Goal: Task Accomplishment & Management: Manage account settings

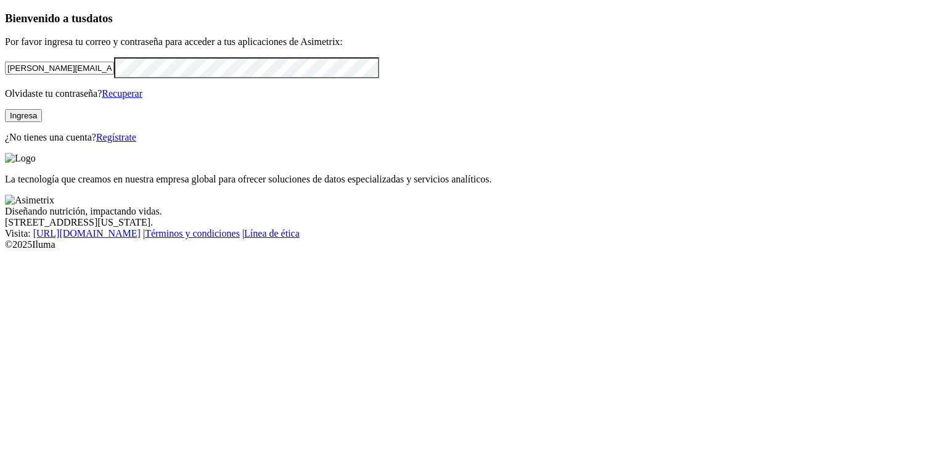
click at [114, 75] on input "[PERSON_NAME][EMAIL_ADDRESS][PERSON_NAME][DOMAIN_NAME]" at bounding box center [59, 68] width 109 height 13
type input "[PERSON_NAME][EMAIL_ADDRESS][PERSON_NAME][DOMAIN_NAME]"
click at [42, 122] on button "Ingresa" at bounding box center [23, 115] width 37 height 13
